Goal: Task Accomplishment & Management: Manage account settings

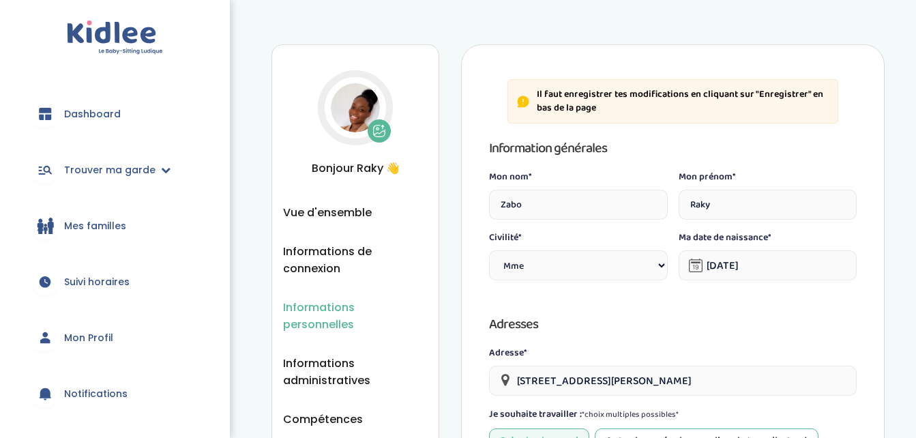
select select "1"
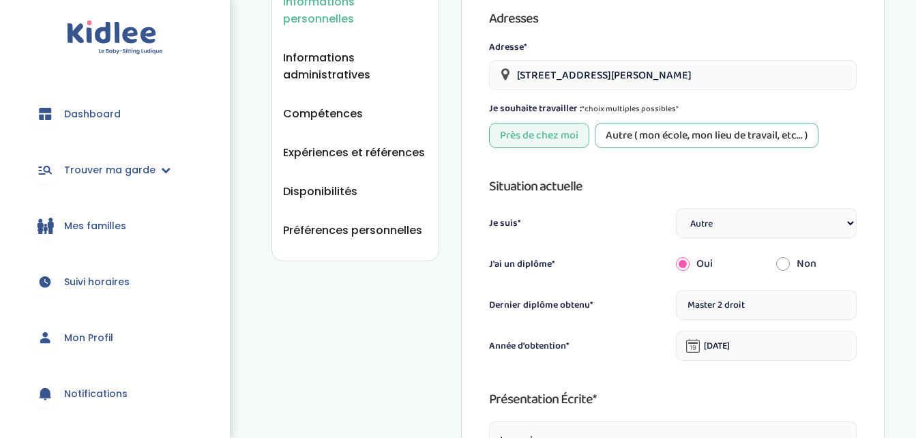
scroll to position [310, 0]
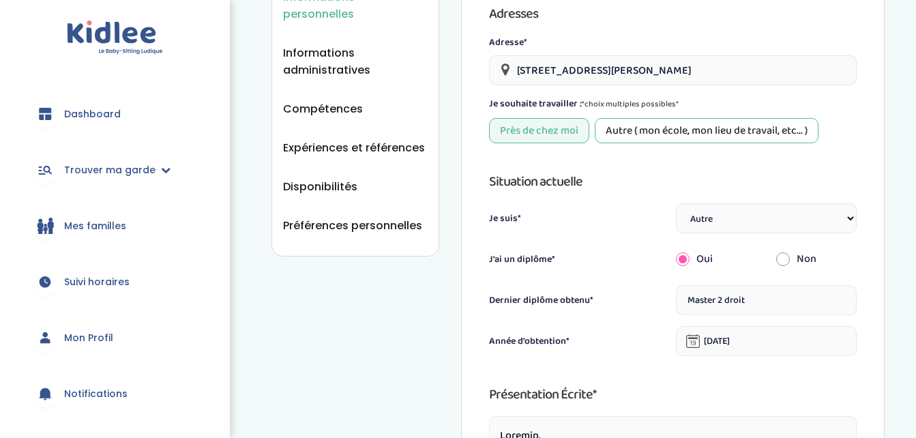
click at [849, 224] on select "Étudiant(e) Salarié Professionnel(le) de la petite enfance Retraité(e) En reche…" at bounding box center [766, 218] width 181 height 30
select select "5"
click at [676, 203] on select "Étudiant(e) Salarié Professionnel(le) de la petite enfance Retraité(e) En reche…" at bounding box center [766, 218] width 181 height 30
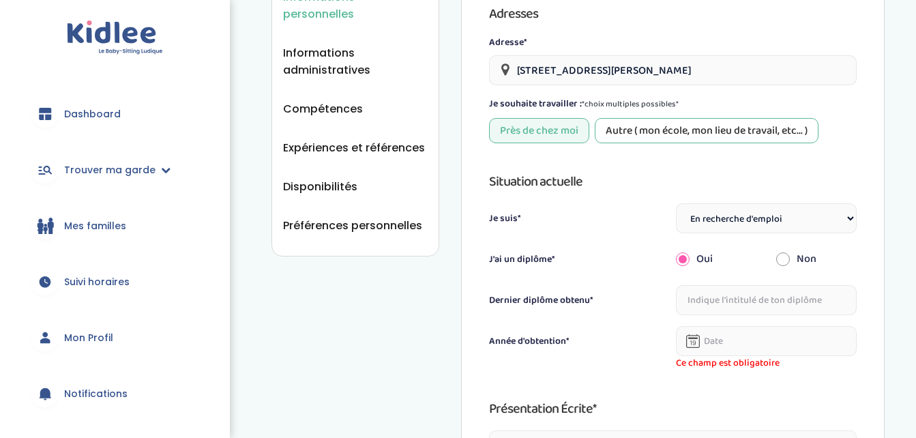
click at [838, 216] on select "Étudiant(e) Salarié Professionnel(le) de la petite enfance Retraité(e) En reche…" at bounding box center [766, 218] width 181 height 30
select select "1"
click at [676, 203] on select "Étudiant(e) Salarié Professionnel(le) de la petite enfance Retraité(e) En reche…" at bounding box center [766, 218] width 181 height 30
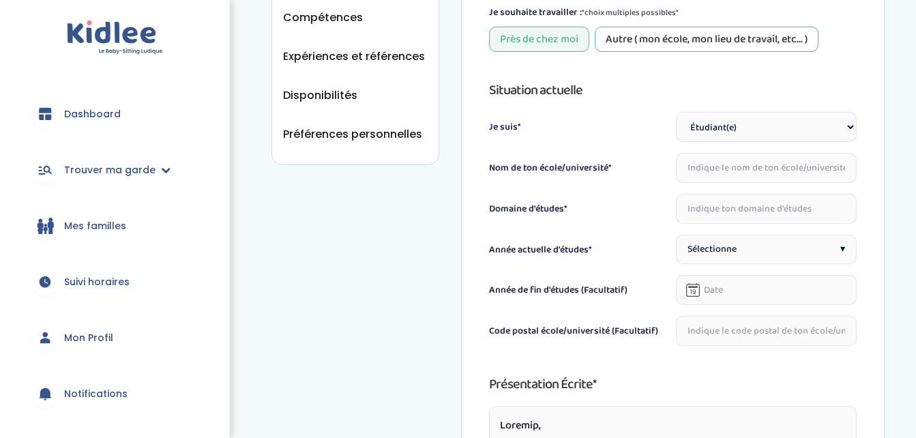
scroll to position [406, 0]
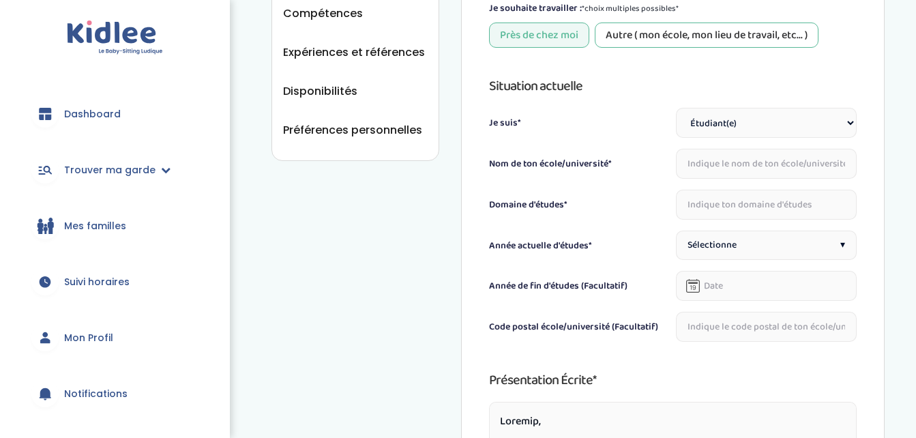
click at [851, 121] on select "Étudiant(e) Salarié Professionnel(le) de la petite enfance Retraité(e) En reche…" at bounding box center [766, 123] width 181 height 30
click at [638, 125] on div "Je suis*" at bounding box center [579, 127] width 181 height 22
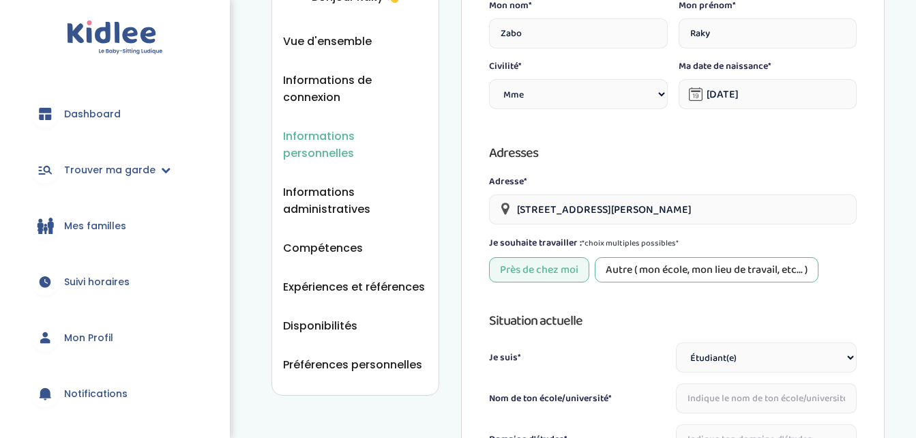
scroll to position [0, 0]
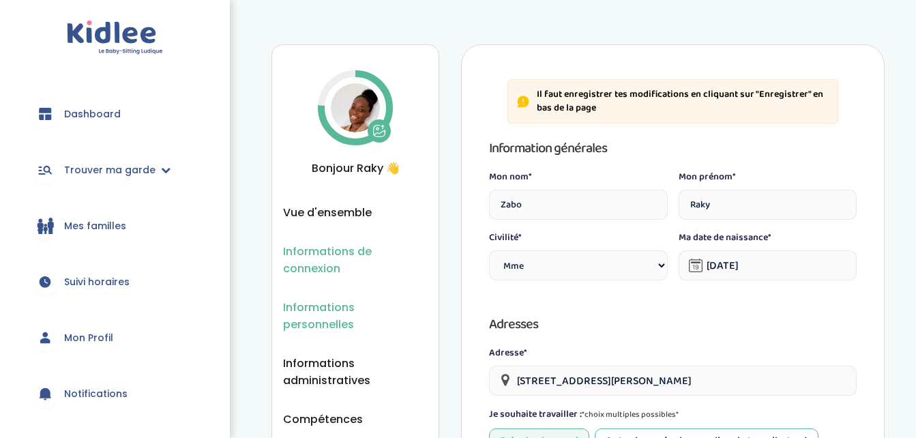
click at [334, 252] on span "Informations de connexion" at bounding box center [355, 260] width 145 height 34
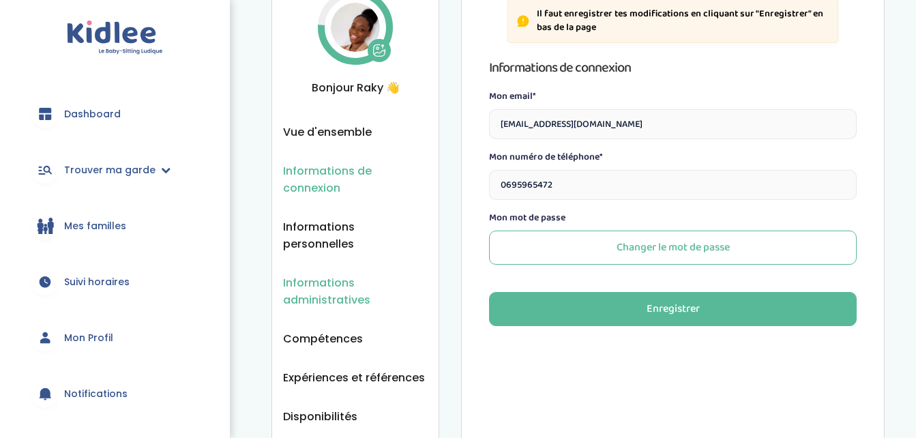
scroll to position [92, 0]
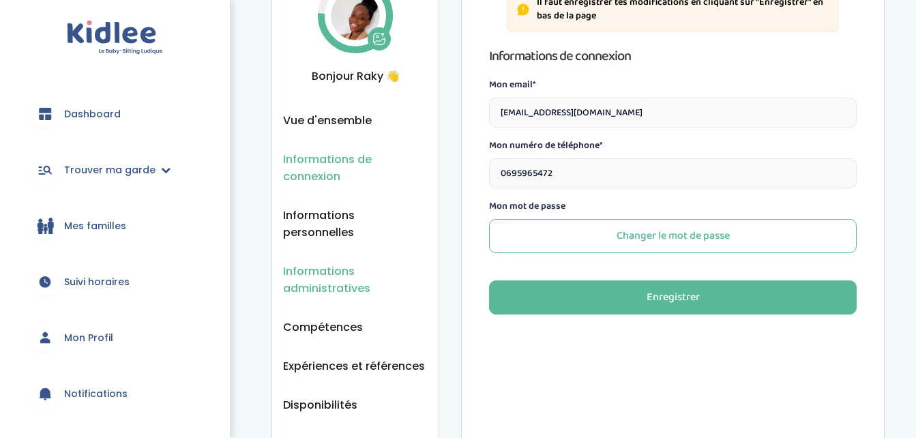
click at [341, 263] on span "Informations administratives" at bounding box center [355, 280] width 145 height 34
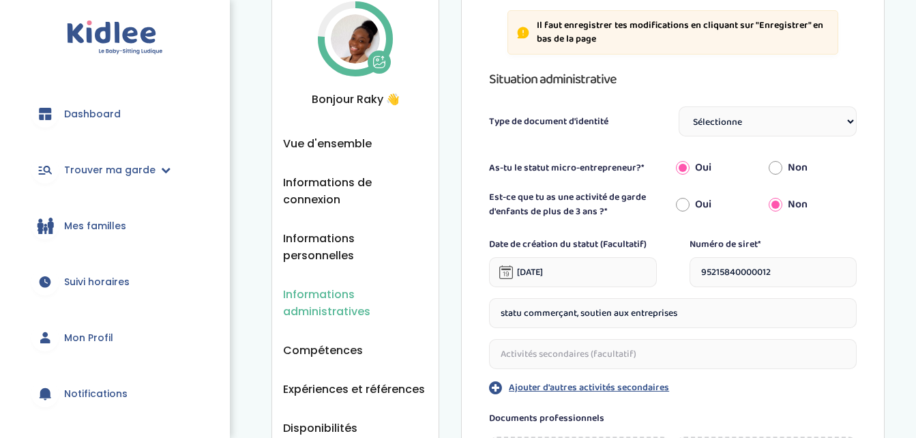
scroll to position [72, 0]
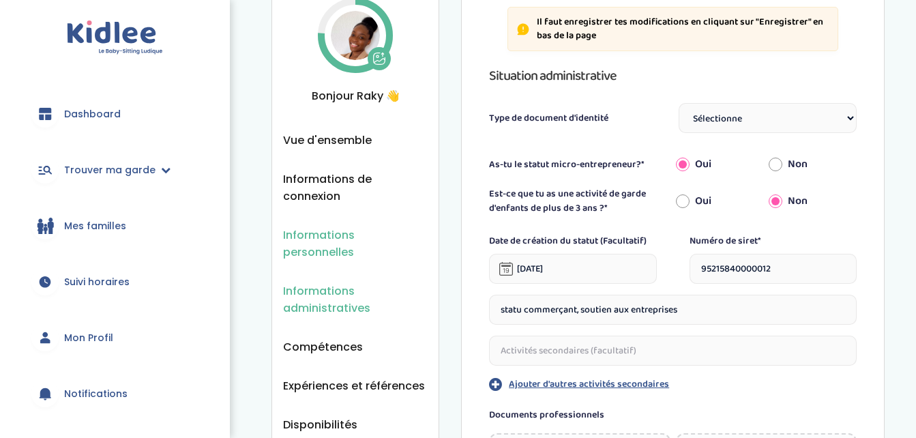
click at [351, 235] on span "Informations personnelles" at bounding box center [355, 244] width 145 height 34
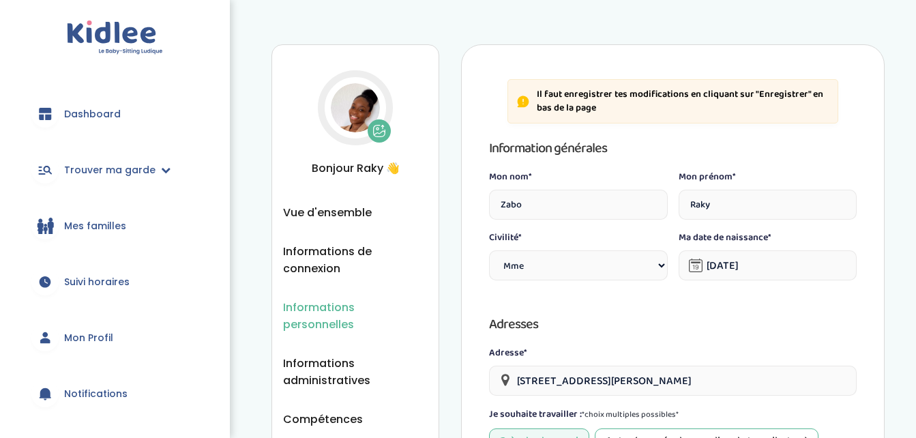
select select "1"
select select "6"
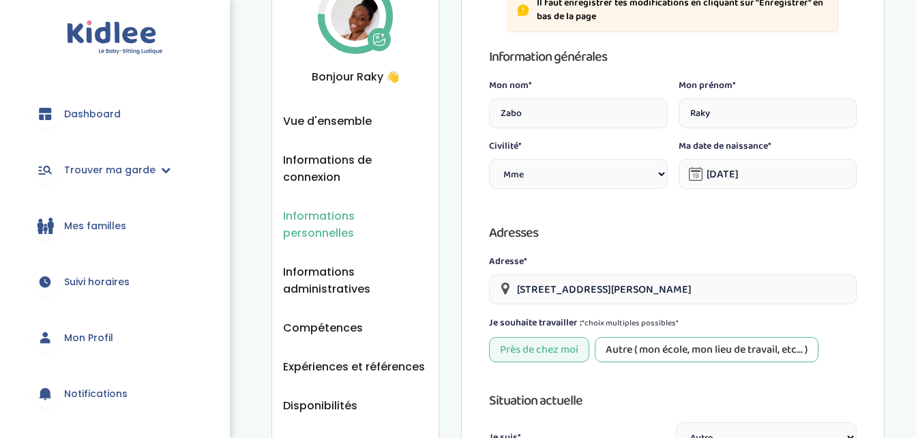
scroll to position [127, 0]
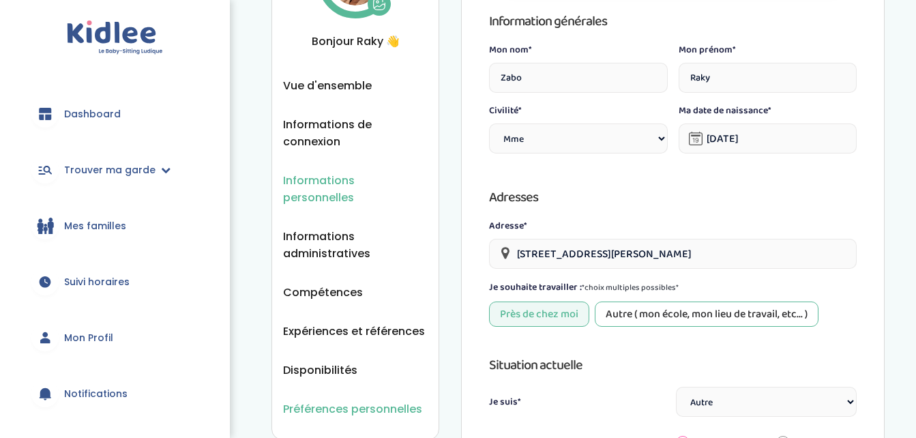
click at [341, 400] on span "Préférences personnelles" at bounding box center [352, 408] width 139 height 17
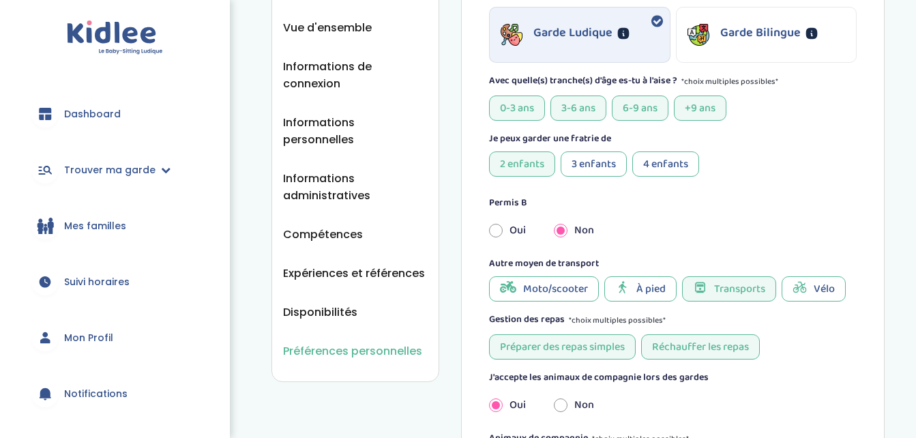
scroll to position [170, 0]
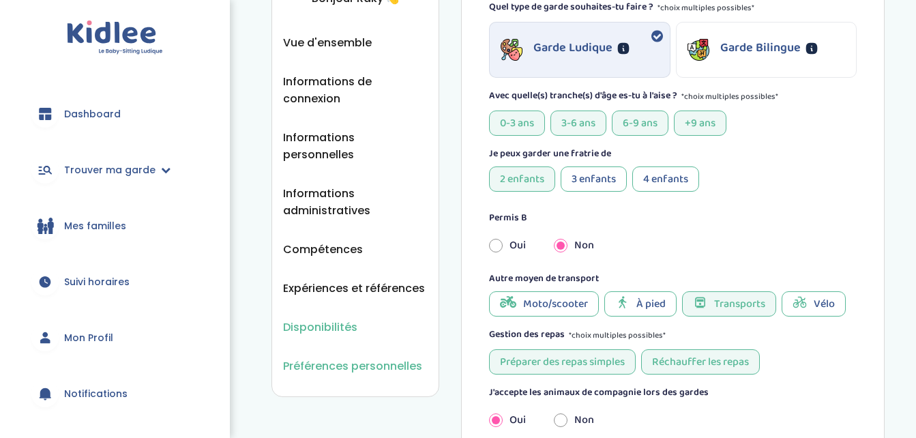
click at [333, 319] on span "Disponibilités" at bounding box center [320, 327] width 74 height 17
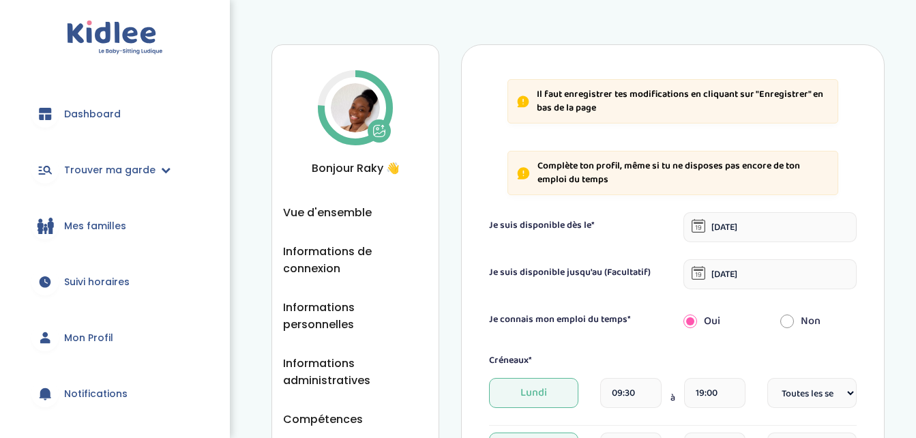
select select "1"
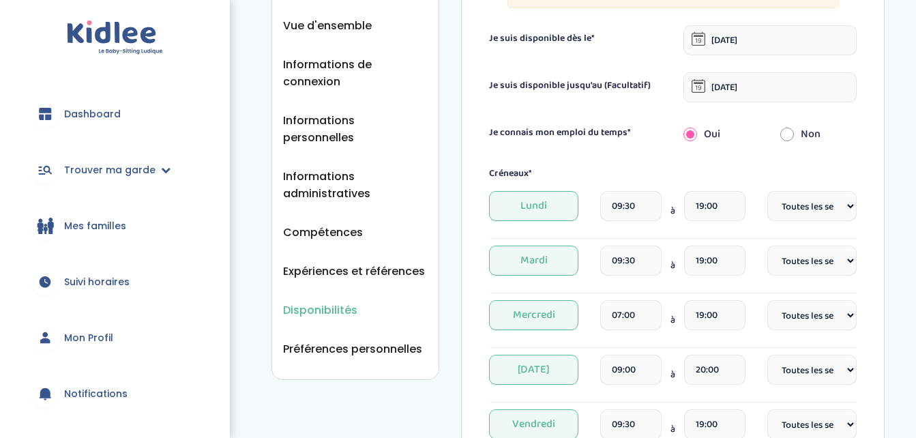
click at [96, 116] on span "Dashboard" at bounding box center [92, 114] width 57 height 14
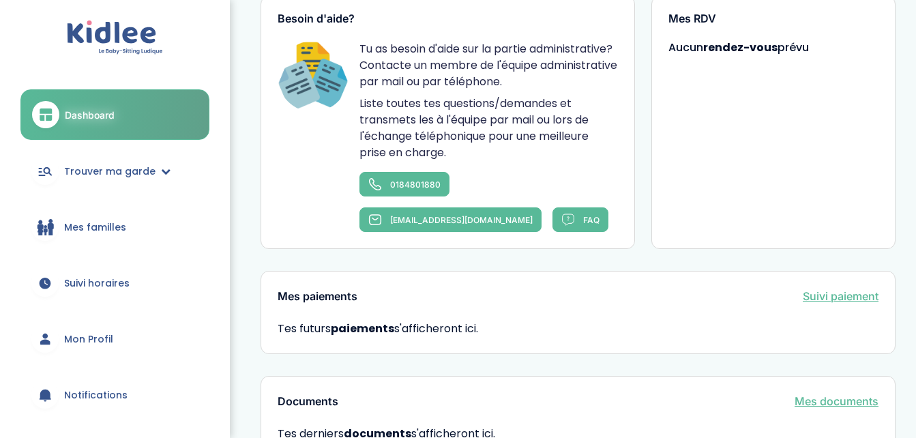
scroll to position [849, 0]
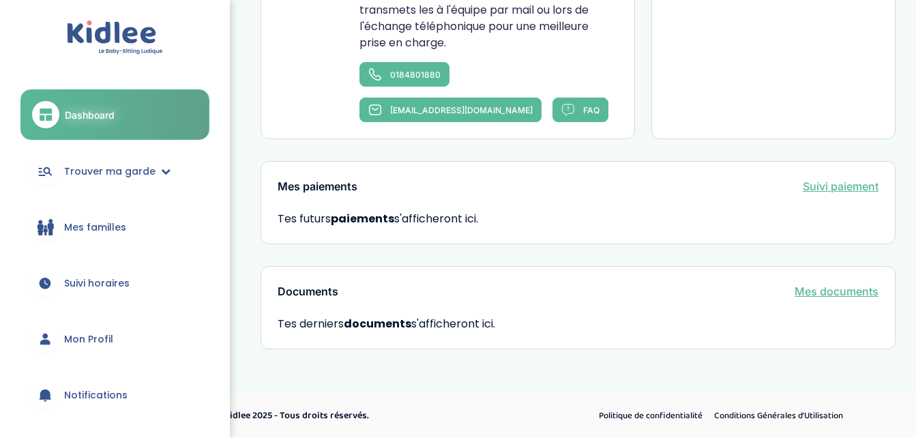
click at [846, 182] on link "Suivi paiement" at bounding box center [841, 186] width 76 height 16
click at [847, 286] on link "Mes documents" at bounding box center [837, 291] width 84 height 16
